Goal: Browse casually

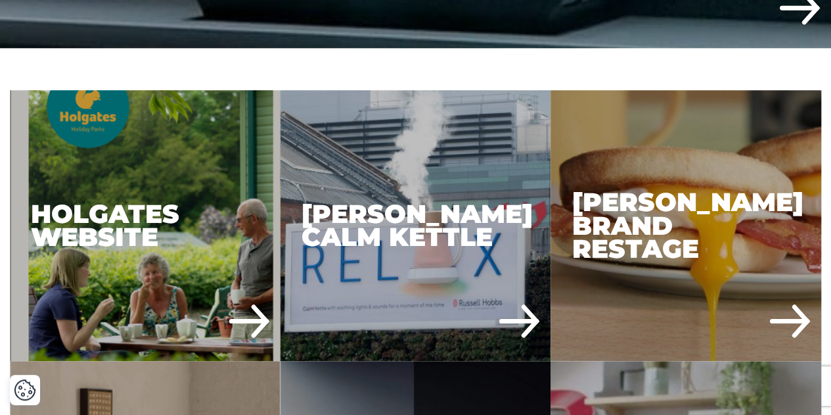
scroll to position [647, 0]
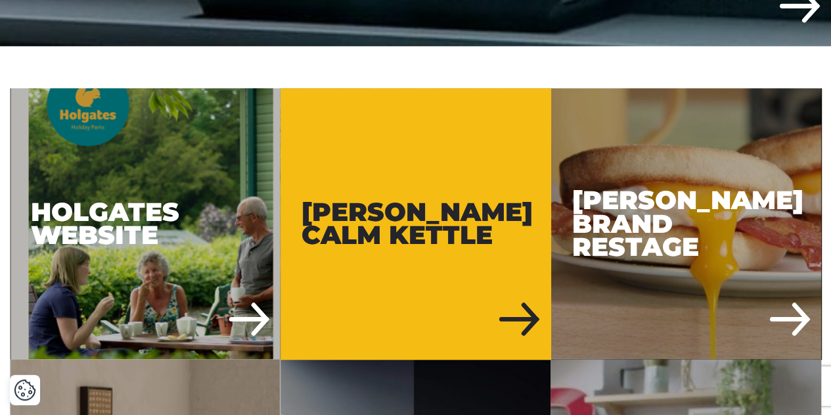
click at [449, 214] on div "[PERSON_NAME] Calm Kettle" at bounding box center [416, 223] width 271 height 271
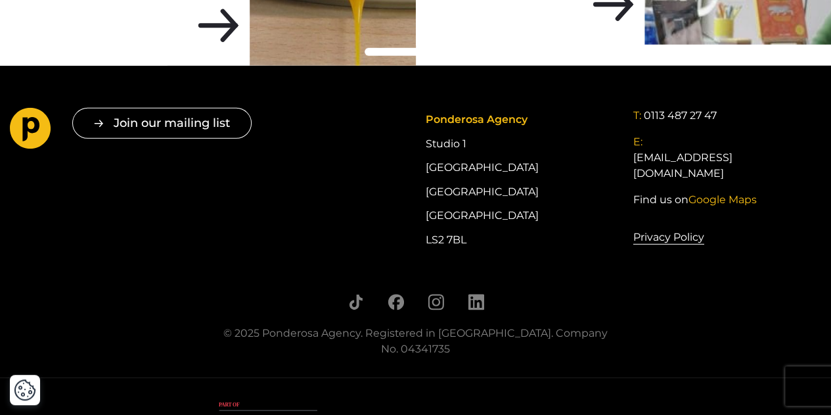
scroll to position [4288, 0]
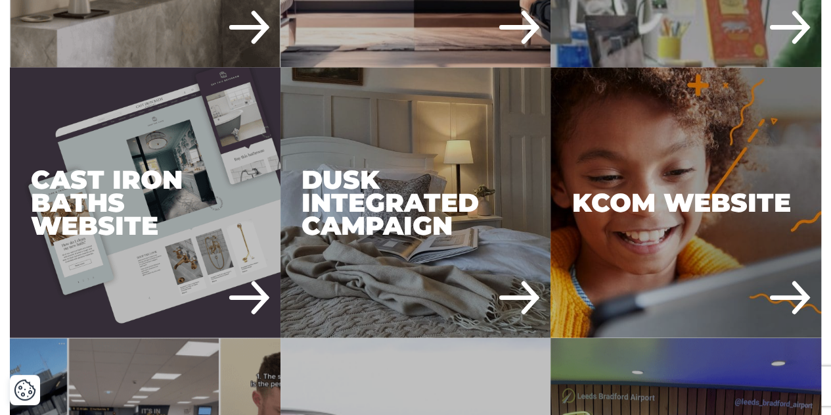
scroll to position [1211, 0]
